Goal: Task Accomplishment & Management: Manage account settings

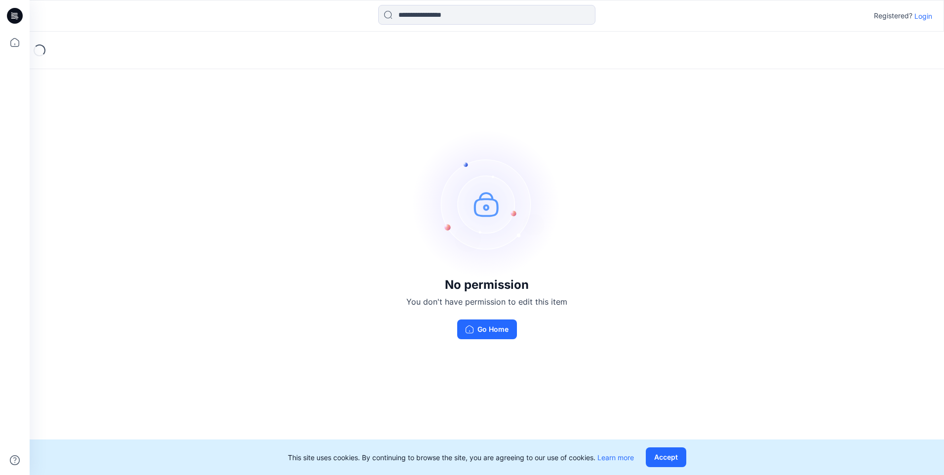
click at [922, 22] on div "Registered? Login" at bounding box center [487, 16] width 914 height 22
click at [924, 15] on p "Login" at bounding box center [923, 16] width 18 height 10
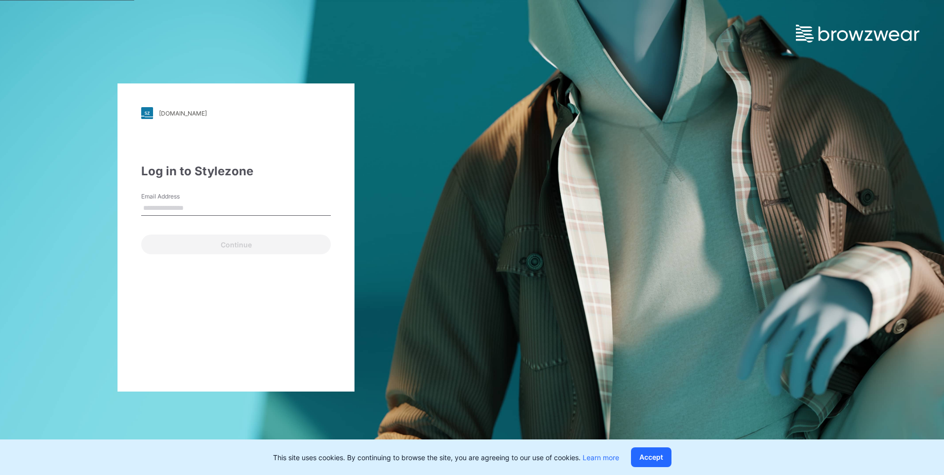
click at [156, 195] on label "Email Address" at bounding box center [175, 196] width 69 height 9
click at [156, 201] on input "Email Address" at bounding box center [236, 208] width 190 height 15
click at [164, 210] on input "Email Address" at bounding box center [236, 208] width 190 height 15
type input "**********"
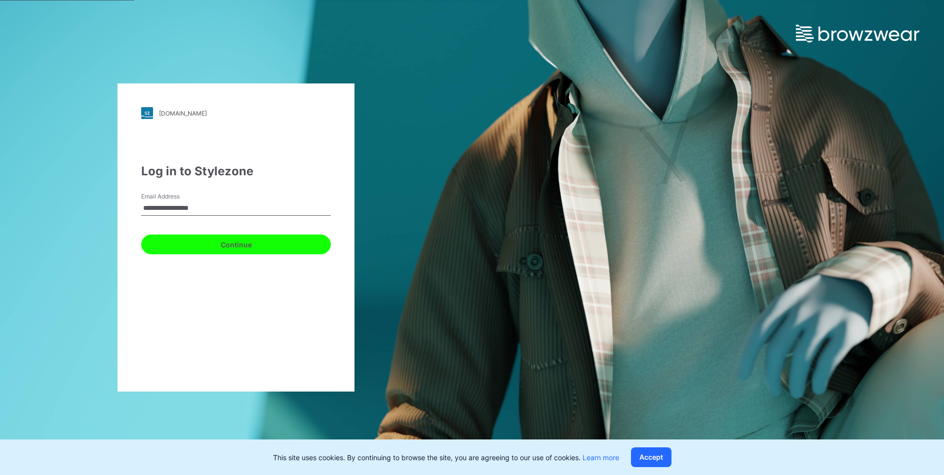
click at [278, 242] on button "Continue" at bounding box center [236, 245] width 190 height 20
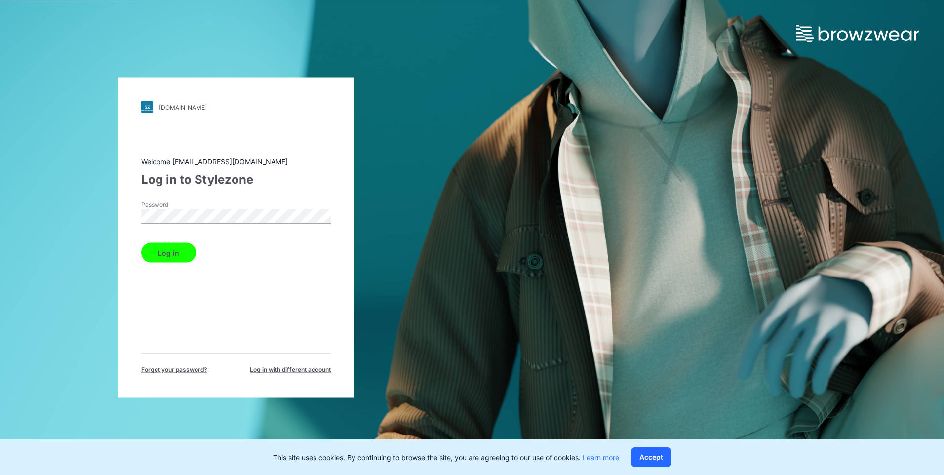
click at [141, 243] on button "Log in" at bounding box center [168, 253] width 55 height 20
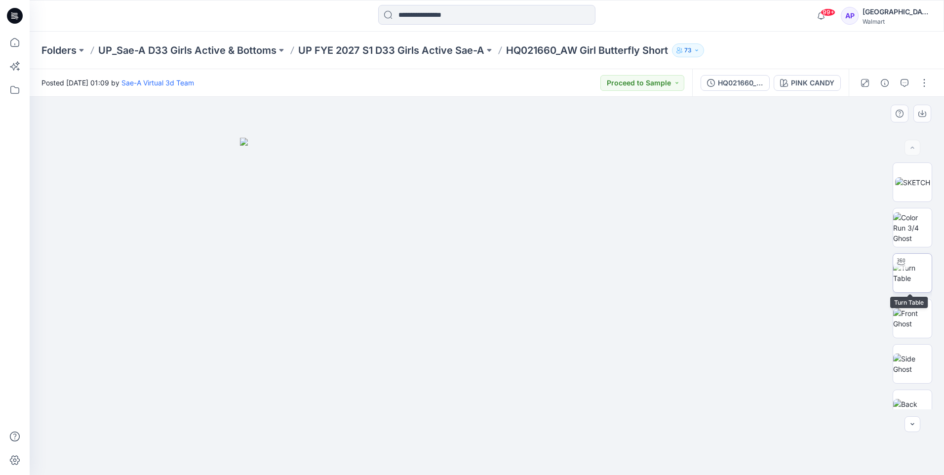
click at [915, 274] on img at bounding box center [912, 273] width 39 height 21
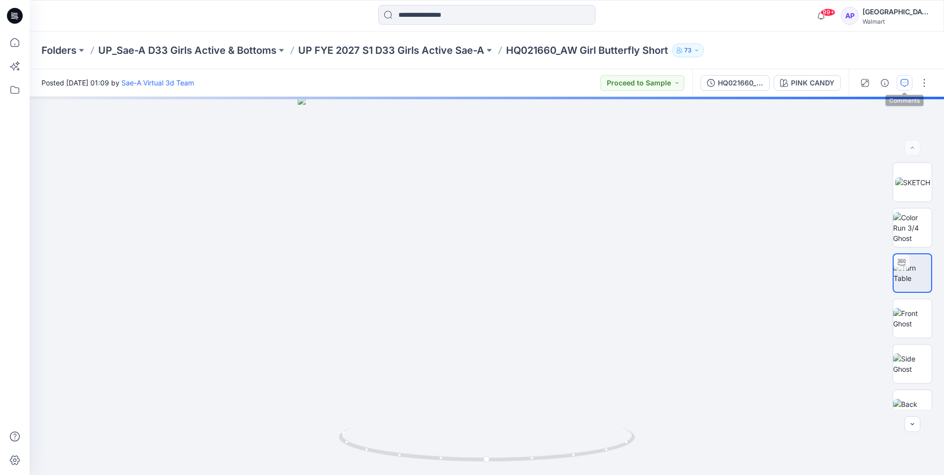
click at [898, 87] on button "button" at bounding box center [905, 83] width 16 height 16
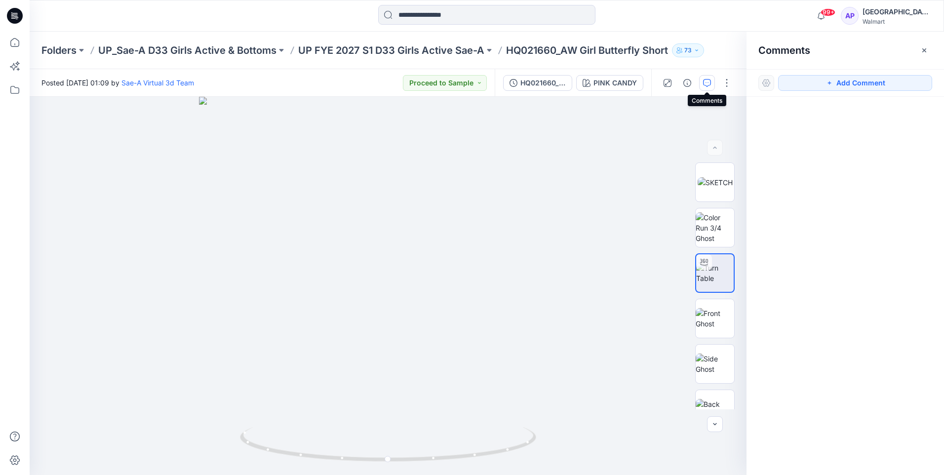
click at [710, 84] on icon "button" at bounding box center [707, 83] width 8 height 8
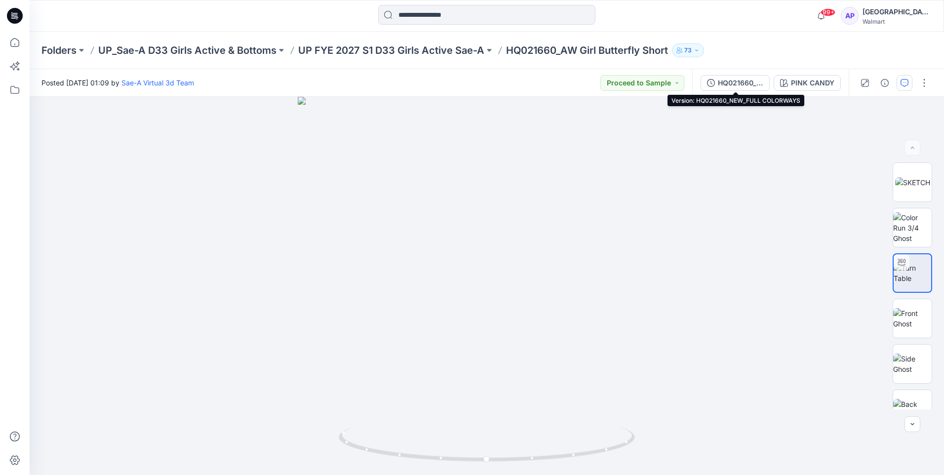
click at [710, 84] on icon "button" at bounding box center [711, 83] width 8 height 8
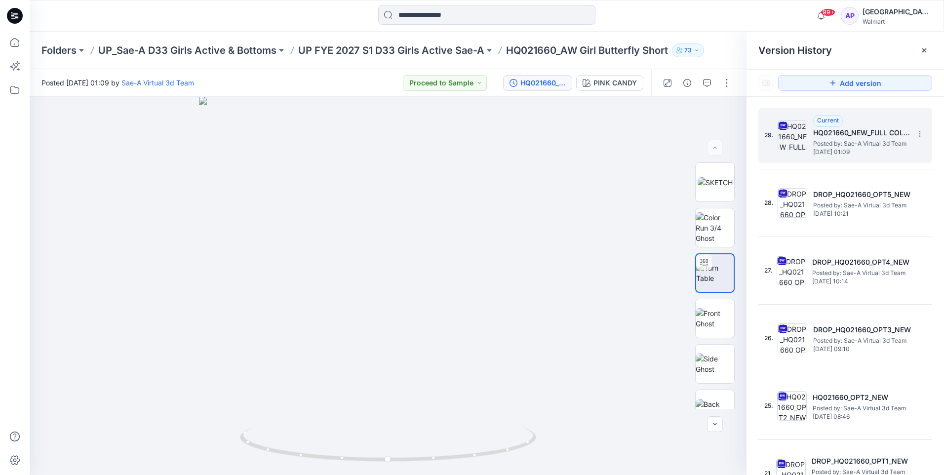
click at [821, 149] on span "[DATE] 01:09" at bounding box center [862, 152] width 99 height 7
click at [861, 150] on span "[DATE] 01:09" at bounding box center [862, 152] width 99 height 7
click at [704, 88] on button "button" at bounding box center [707, 83] width 16 height 16
